Goal: Task Accomplishment & Management: Manage account settings

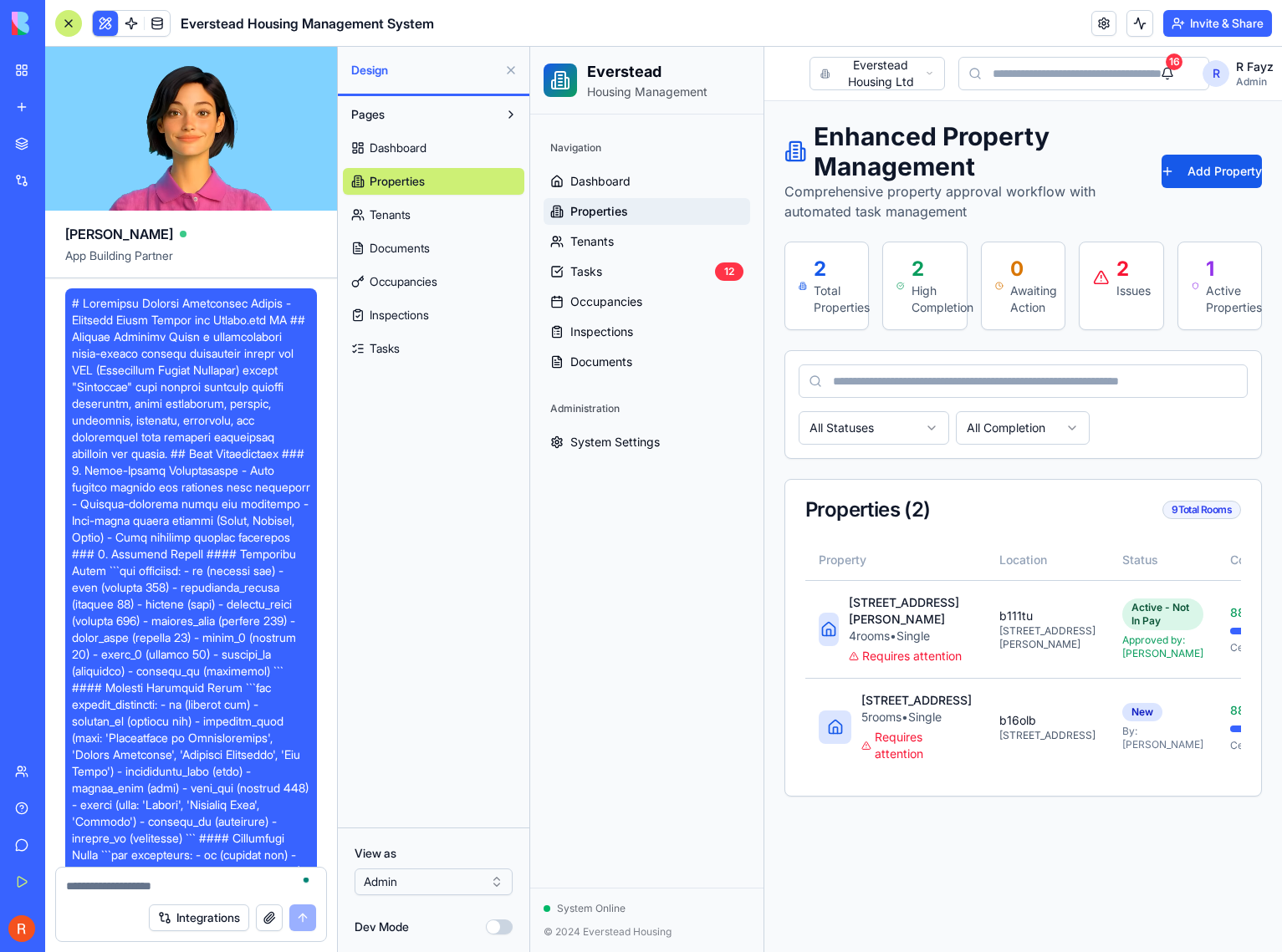
scroll to position [22643, 0]
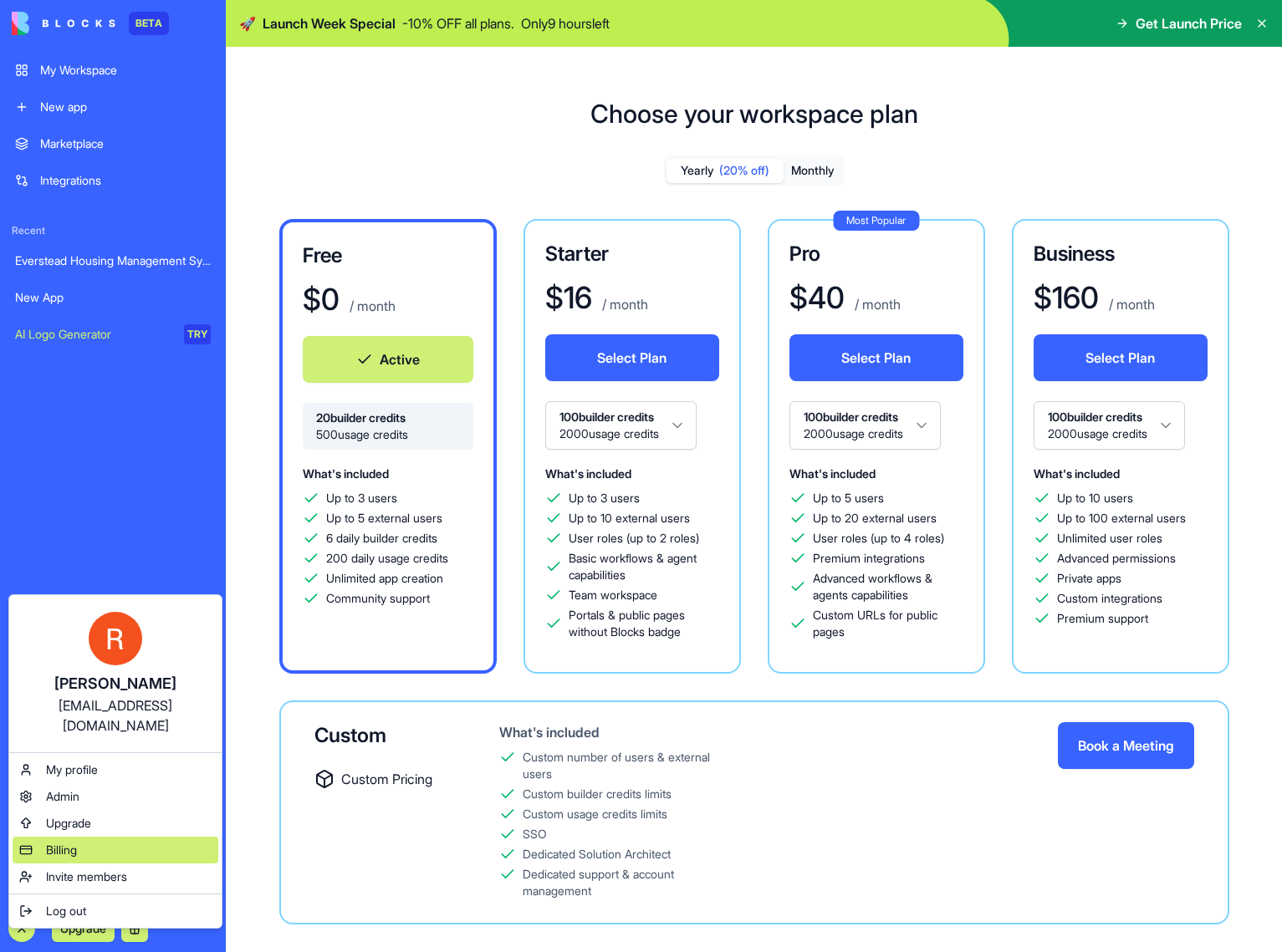
click at [110, 837] on div "Billing" at bounding box center [115, 851] width 206 height 27
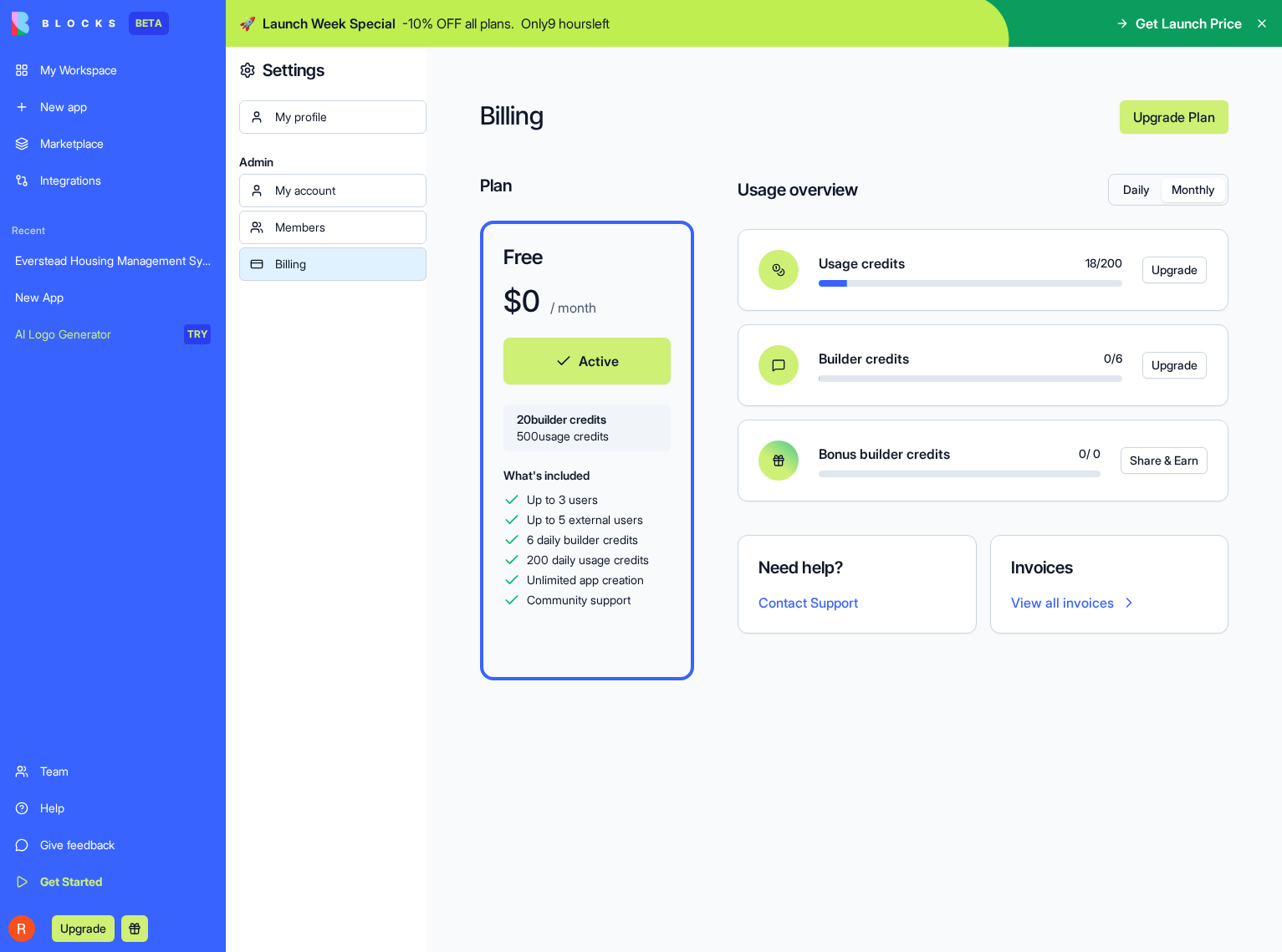
click at [1190, 184] on button "Monthly" at bounding box center [1193, 190] width 63 height 24
click at [1130, 188] on button "Daily" at bounding box center [1135, 190] width 50 height 24
click at [1177, 192] on button "Monthly" at bounding box center [1193, 190] width 63 height 24
click at [1136, 190] on button "Daily" at bounding box center [1135, 190] width 50 height 24
click at [1181, 190] on button "Monthly" at bounding box center [1193, 190] width 63 height 24
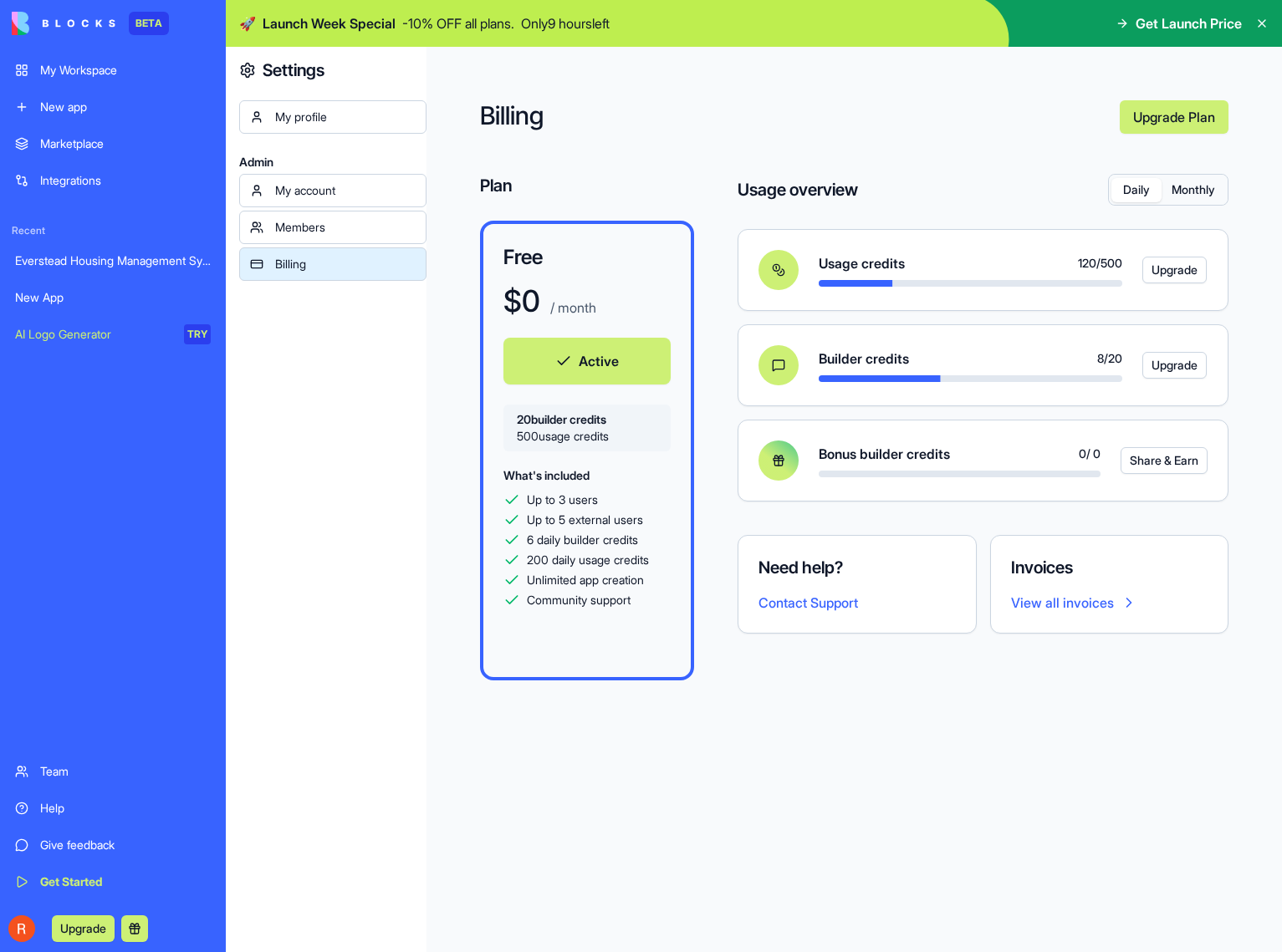
click at [1142, 189] on button "Daily" at bounding box center [1135, 190] width 50 height 24
click at [1204, 190] on button "Monthly" at bounding box center [1193, 190] width 63 height 24
click at [1146, 191] on button "Daily" at bounding box center [1135, 190] width 50 height 24
click at [1192, 207] on div "Usage overview Daily Monthly Usage credits 18 / 200 Upgrade Builder credits 0 /…" at bounding box center [983, 354] width 491 height 361
click at [1200, 193] on button "Monthly" at bounding box center [1193, 190] width 63 height 24
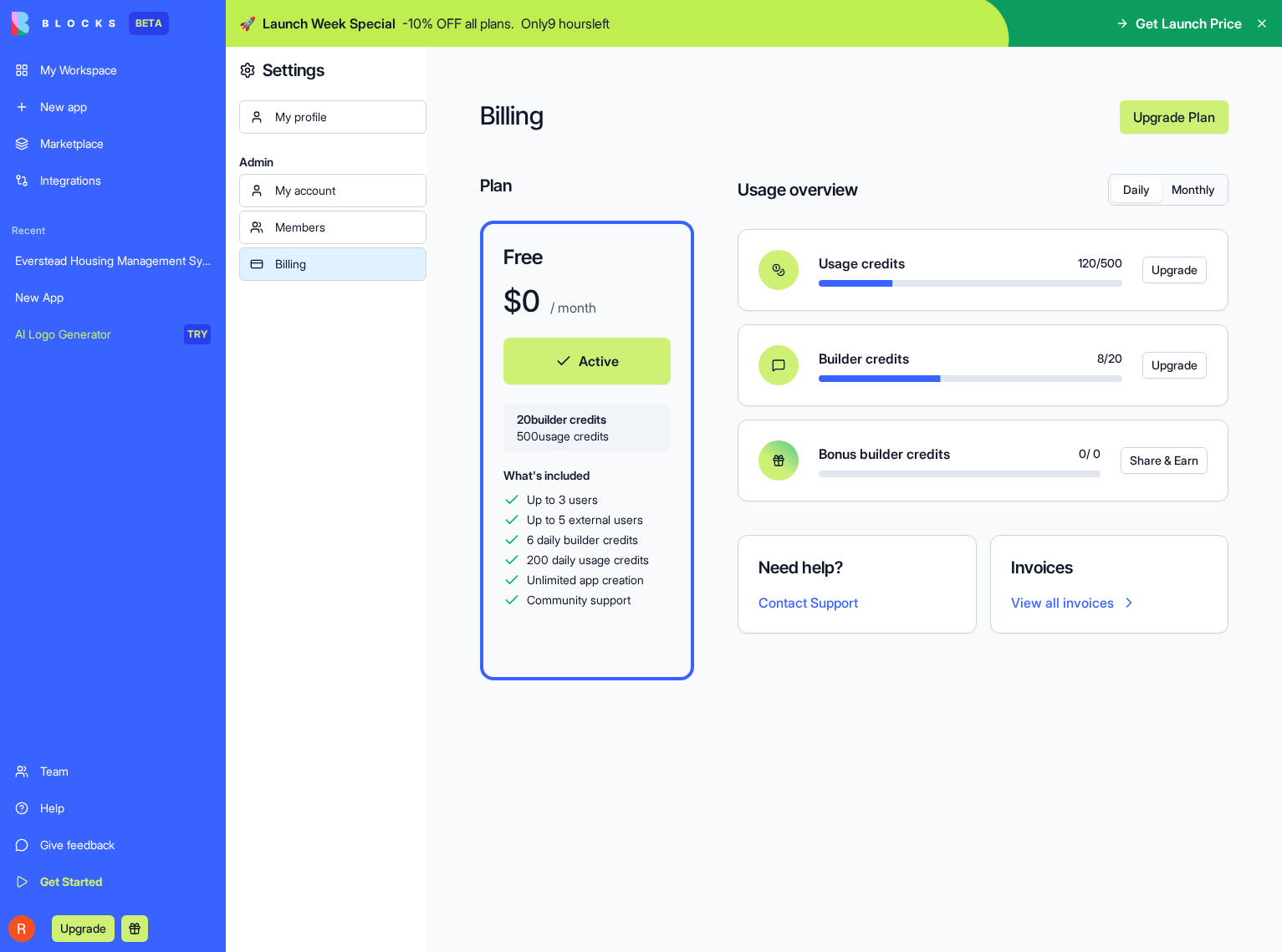
click at [1118, 188] on button "Daily" at bounding box center [1135, 190] width 50 height 24
click at [258, 591] on div "My profile Admin My account Members Billing" at bounding box center [333, 553] width 188 height 905
